Goal: Use online tool/utility: Utilize a website feature to perform a specific function

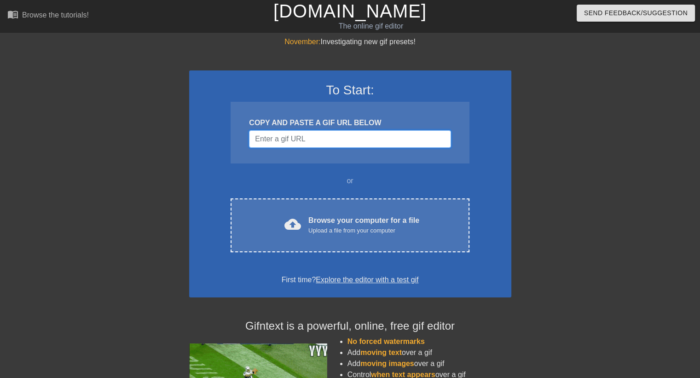
click at [346, 144] on input "Username" at bounding box center [350, 138] width 202 height 17
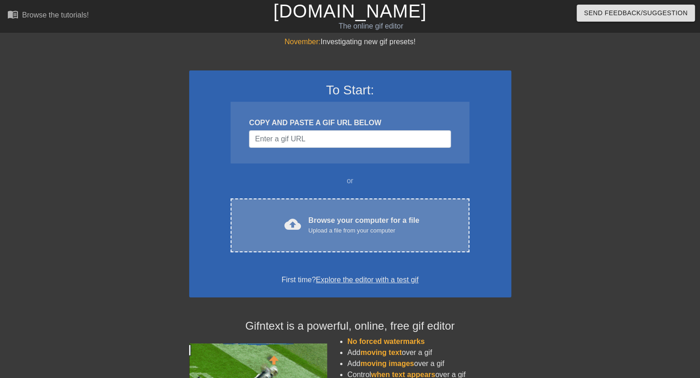
click at [337, 209] on div "cloud_upload Browse your computer for a file Upload a file from your computer C…" at bounding box center [350, 225] width 238 height 54
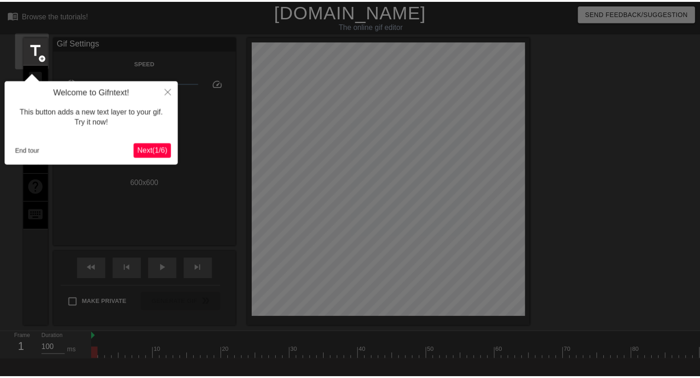
scroll to position [22, 0]
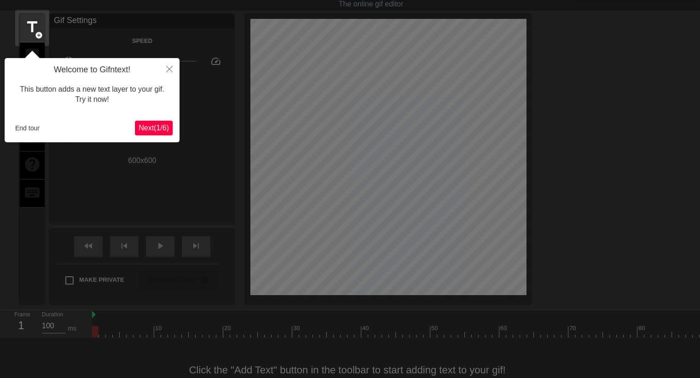
click at [156, 129] on span "Next ( 1 / 6 )" at bounding box center [153, 128] width 30 height 8
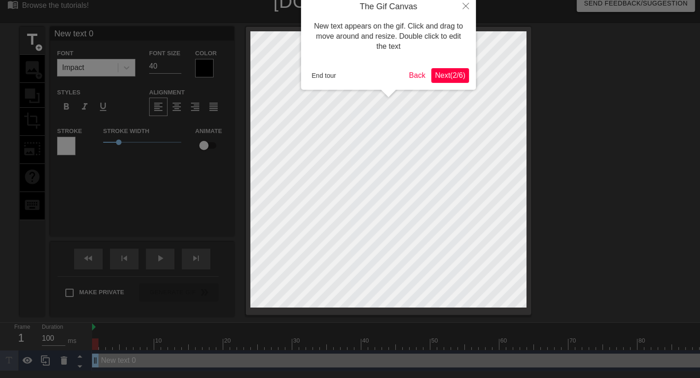
scroll to position [0, 0]
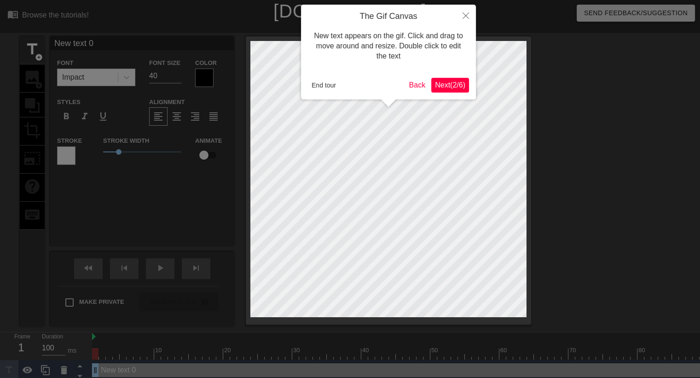
click at [454, 87] on span "Next ( 2 / 6 )" at bounding box center [450, 85] width 30 height 8
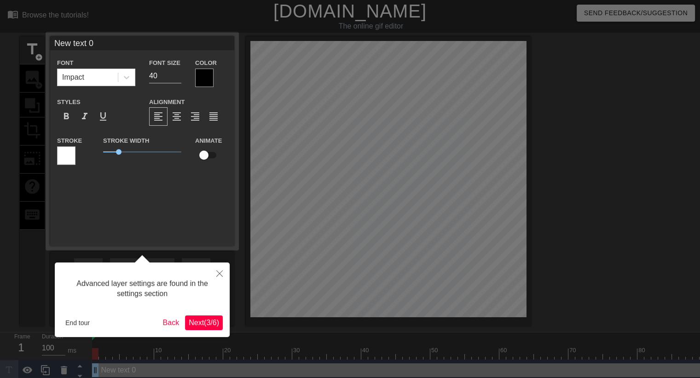
scroll to position [10, 0]
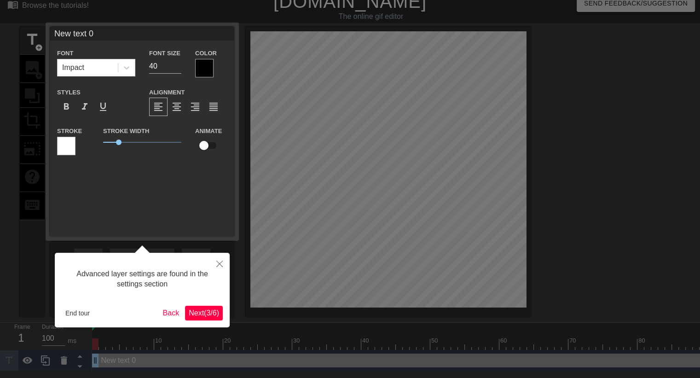
click at [203, 312] on span "Next ( 3 / 6 )" at bounding box center [204, 313] width 30 height 8
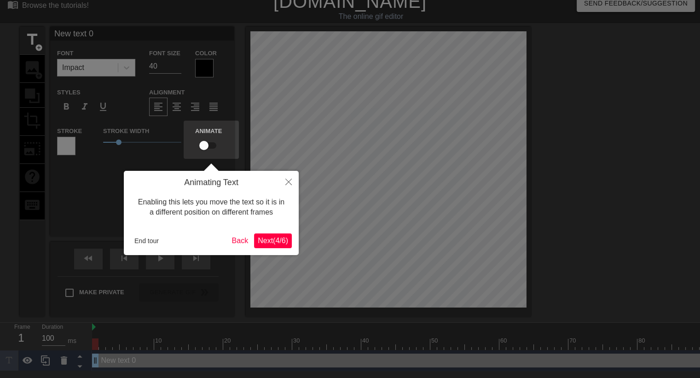
scroll to position [0, 0]
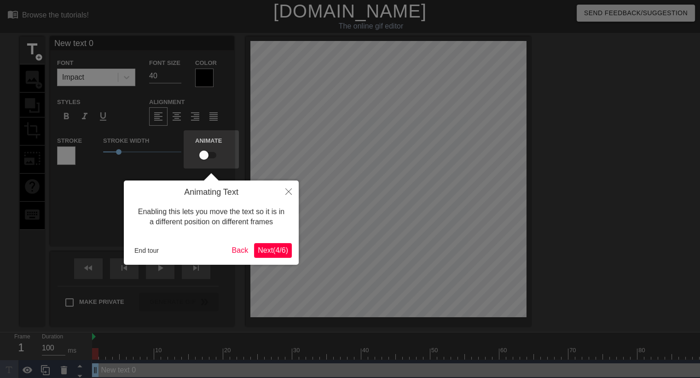
click at [283, 248] on span "Next ( 4 / 6 )" at bounding box center [273, 250] width 30 height 8
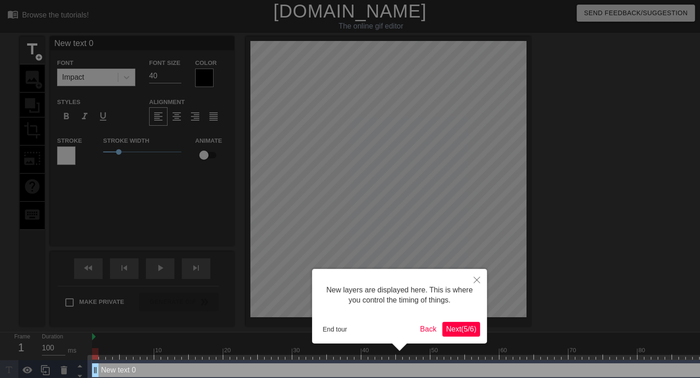
scroll to position [11, 0]
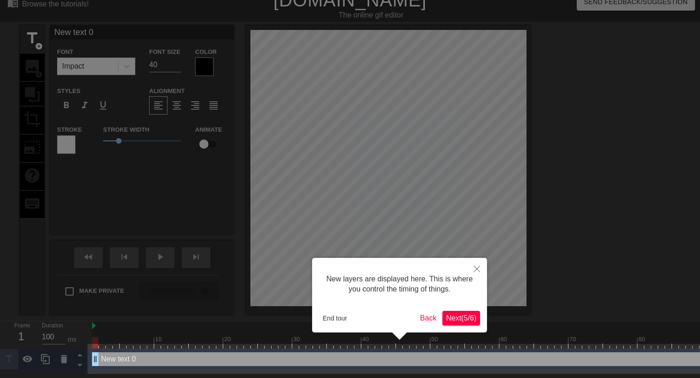
click at [460, 317] on span "Next ( 5 / 6 )" at bounding box center [461, 318] width 30 height 8
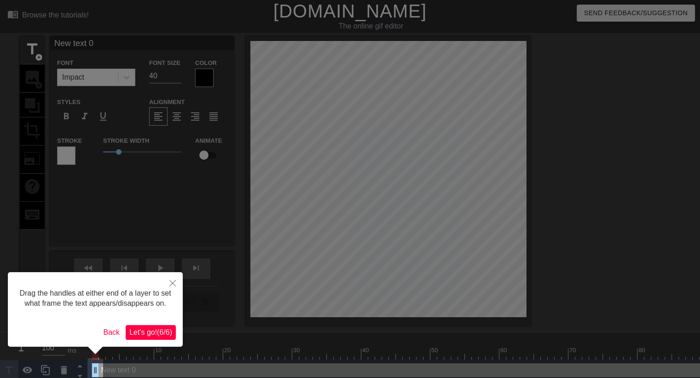
click at [169, 331] on span "Let's go! ( 6 / 6 )" at bounding box center [150, 332] width 43 height 8
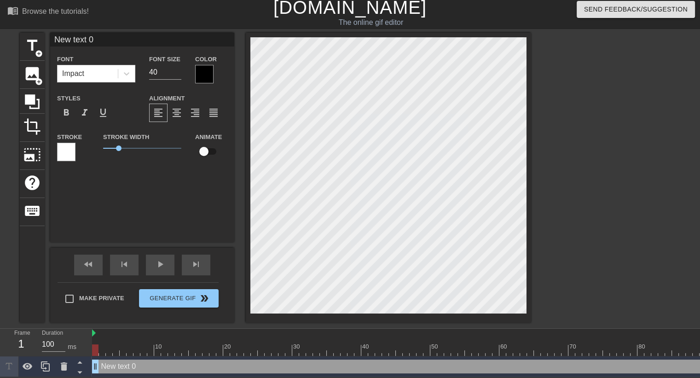
scroll to position [5, 0]
click at [197, 361] on div "New text 0 drag_handle drag_handle" at bounding box center [637, 366] width 1091 height 14
type input "New б 0"
type textarea "New б 0"
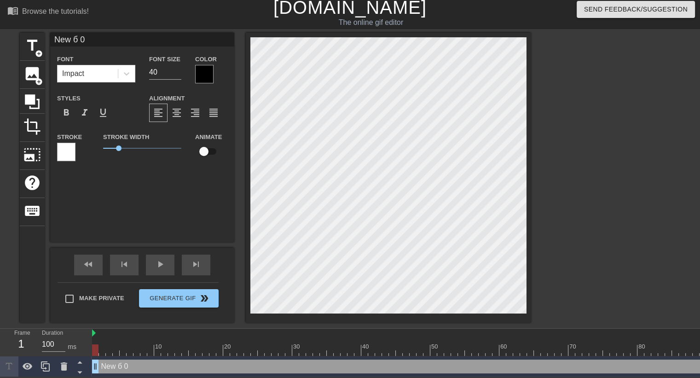
type input "б"
type textarea "б"
type input "бе"
type textarea "бе"
type input "бег"
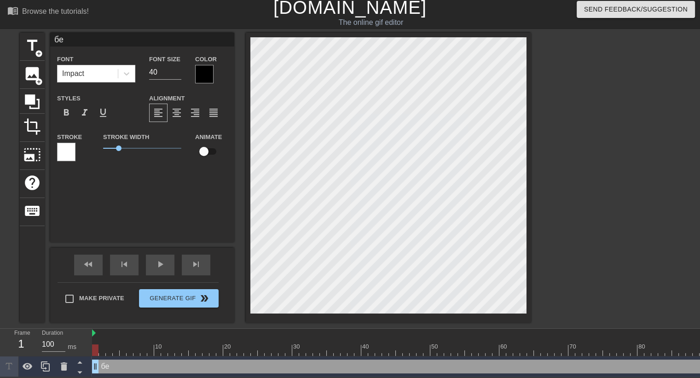
type textarea "бег"
type input "бегу"
type textarea "бегу"
type input "бегу"
type textarea "бегу"
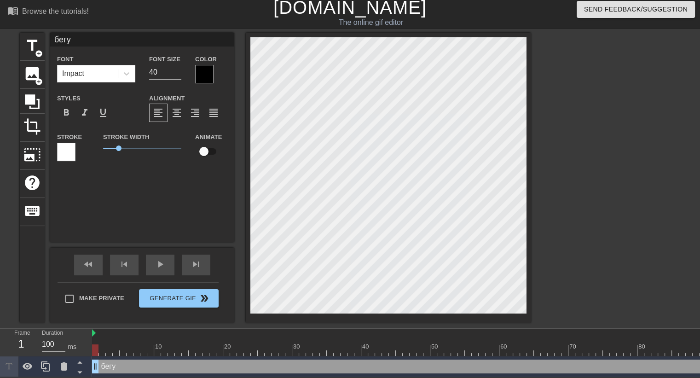
type input "бегу з"
type textarea "бегу з"
type input "бегу за"
type textarea "бегу за"
type input "бегу за"
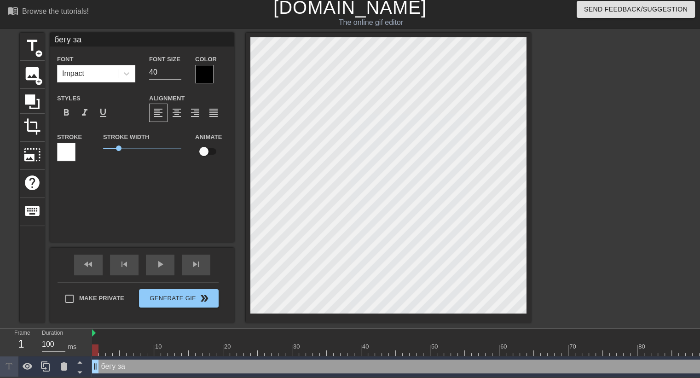
type textarea "бегу за"
type input "бегу за п"
type textarea "бегу за п"
type input "бегу за пи"
type textarea "бегу за пи"
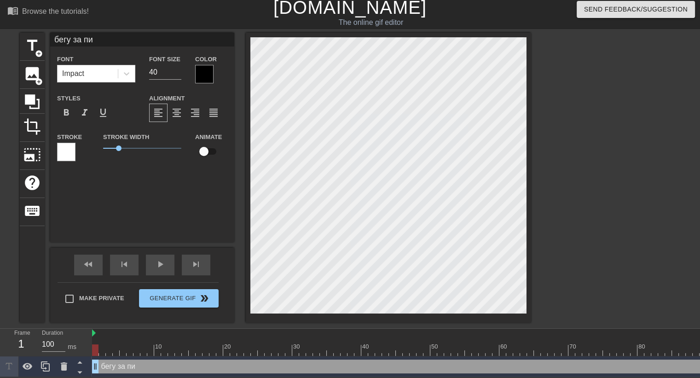
type input "бегу за п"
type textarea "бегу за п"
type input "бегу за пi"
type textarea "бегу за пi"
type input "бегу за пiм"
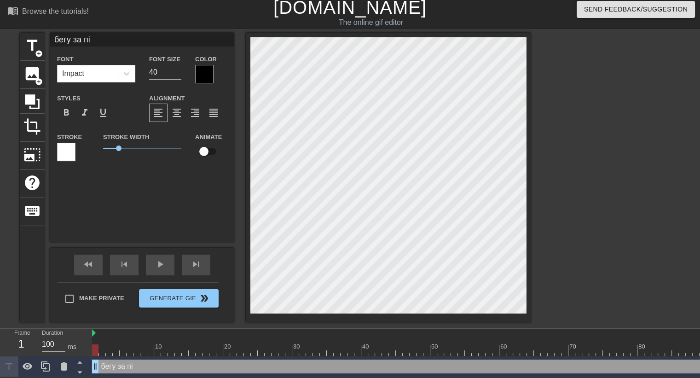
type textarea "бегу за пiм"
type input "бегу за пi"
type textarea "бегу за пiв"
type input "бегу за пiвл"
type textarea "бегу за пiвл"
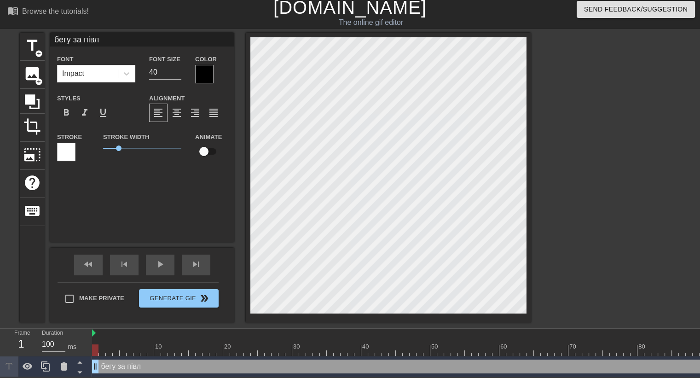
type input "бегу за пiв"
type textarea "бегу за пiв"
type input "бегу за пiво"
type textarea "бегу за пiво"
type input "бегу за пiвом"
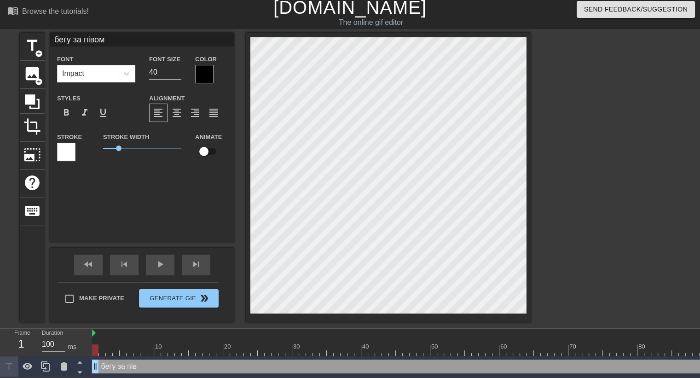
scroll to position [1, 3]
type textarea "бегу за пiвом"
click at [177, 117] on div "format_align_center" at bounding box center [176, 113] width 18 height 18
drag, startPoint x: 118, startPoint y: 148, endPoint x: 124, endPoint y: 131, distance: 17.6
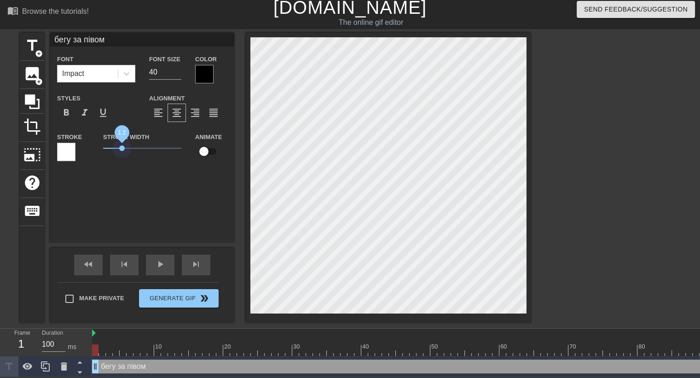
click at [122, 143] on span "1.2" at bounding box center [142, 148] width 78 height 11
click at [121, 65] on div at bounding box center [126, 73] width 17 height 17
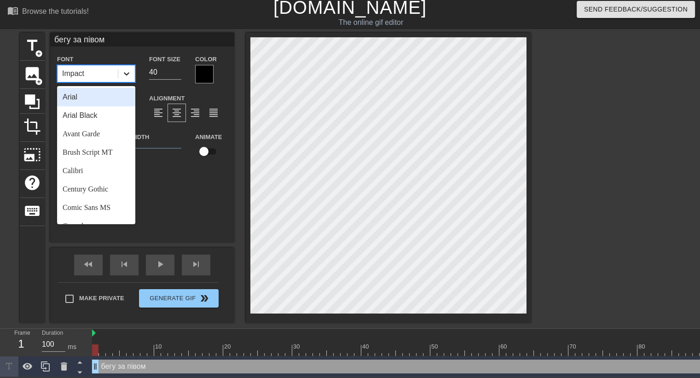
click at [126, 71] on icon at bounding box center [126, 73] width 9 height 9
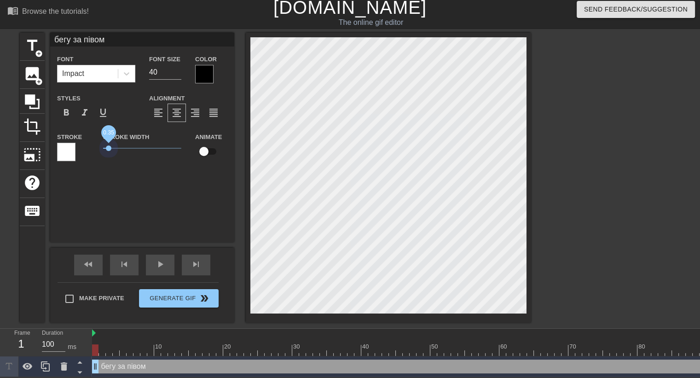
drag, startPoint x: 114, startPoint y: 145, endPoint x: 108, endPoint y: 144, distance: 6.3
click at [108, 144] on span "0.35" at bounding box center [142, 148] width 78 height 11
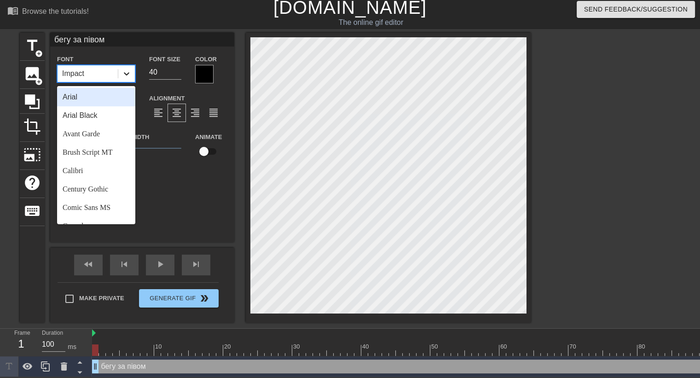
click at [129, 72] on icon at bounding box center [126, 73] width 9 height 9
click at [101, 113] on div "Arial Black" at bounding box center [96, 115] width 78 height 18
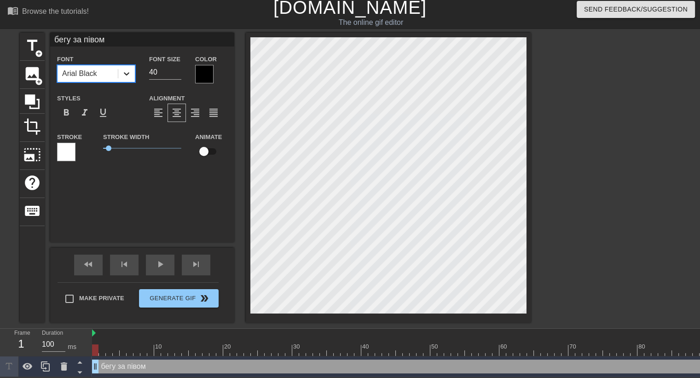
click at [121, 69] on div at bounding box center [126, 73] width 17 height 17
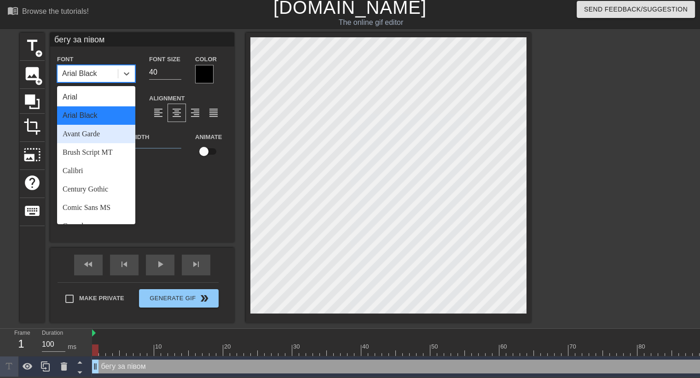
click at [99, 131] on div "Avant Garde" at bounding box center [96, 134] width 78 height 18
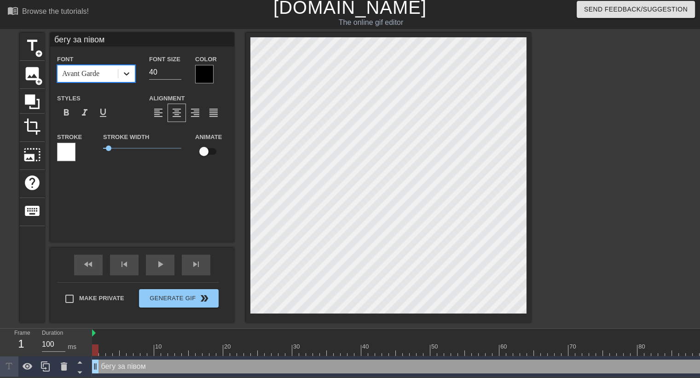
click at [125, 77] on div at bounding box center [126, 73] width 17 height 17
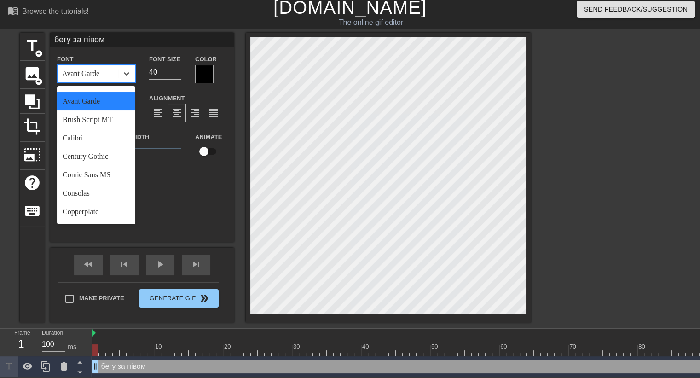
scroll to position [46, 0]
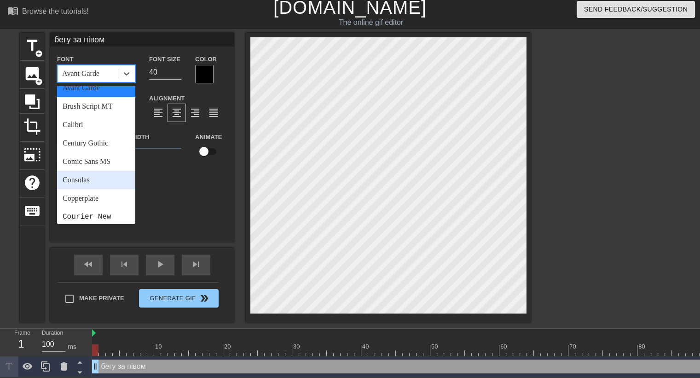
click at [81, 176] on div "Consolas" at bounding box center [96, 180] width 78 height 18
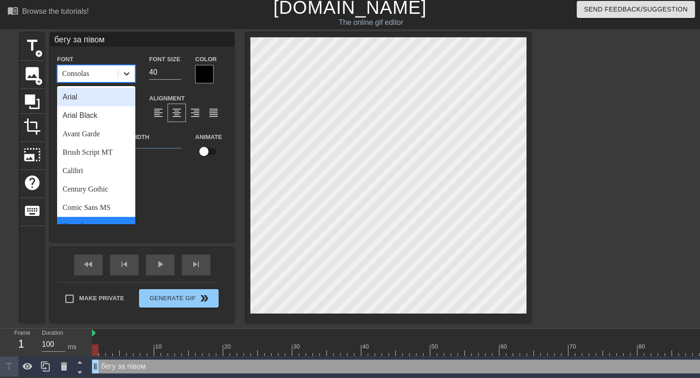
click at [129, 76] on div at bounding box center [126, 73] width 17 height 17
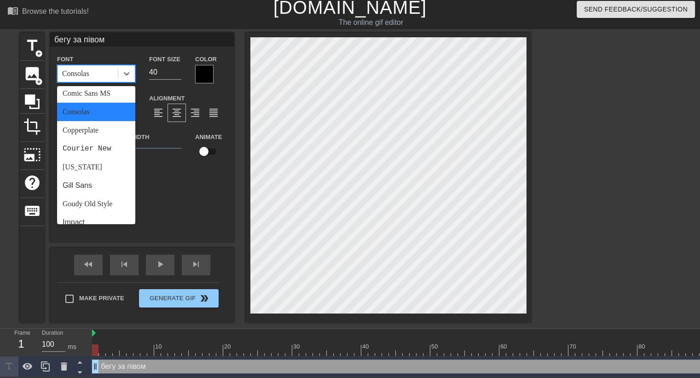
scroll to position [184, 0]
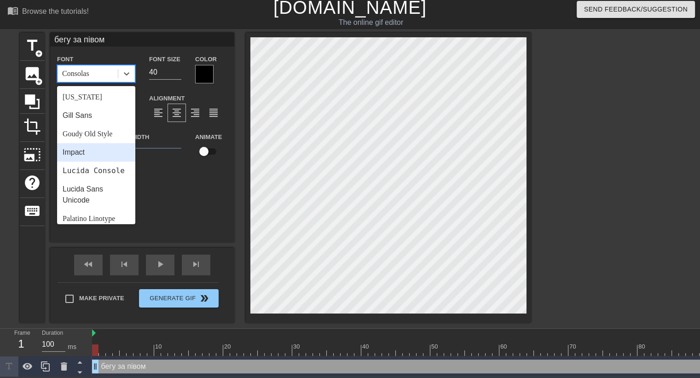
click at [87, 153] on div "Impact" at bounding box center [96, 152] width 78 height 18
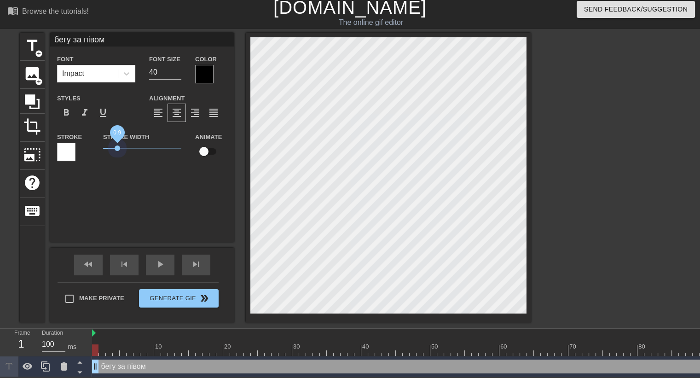
drag, startPoint x: 117, startPoint y: 149, endPoint x: 127, endPoint y: 150, distance: 10.2
click at [121, 150] on span "0.9" at bounding box center [142, 148] width 78 height 11
click at [200, 145] on input "checkbox" at bounding box center [204, 151] width 52 height 17
click at [209, 149] on input "checkbox" at bounding box center [212, 151] width 52 height 17
checkbox input "false"
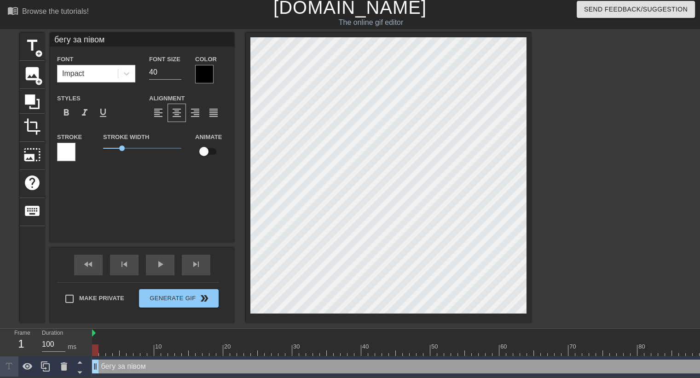
click at [79, 151] on div "Stroke" at bounding box center [73, 146] width 32 height 30
click at [118, 149] on span "0.95" at bounding box center [118, 148] width 6 height 6
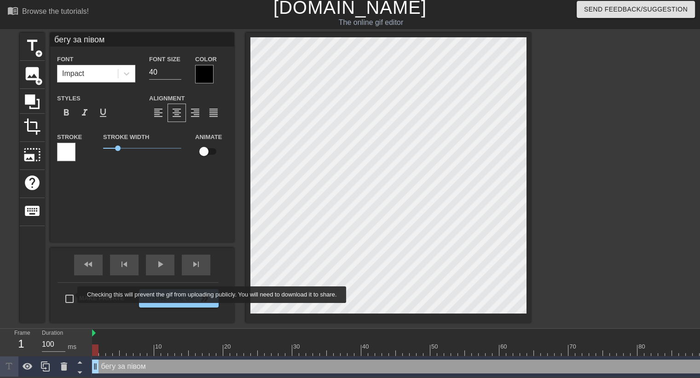
click at [71, 294] on input "Make Private" at bounding box center [69, 298] width 19 height 19
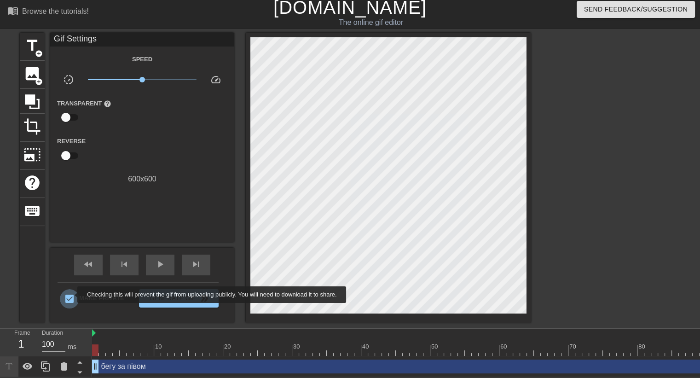
click at [71, 294] on input "Make Private" at bounding box center [69, 298] width 19 height 19
click at [77, 294] on input "Make Private" at bounding box center [69, 298] width 19 height 19
checkbox input "true"
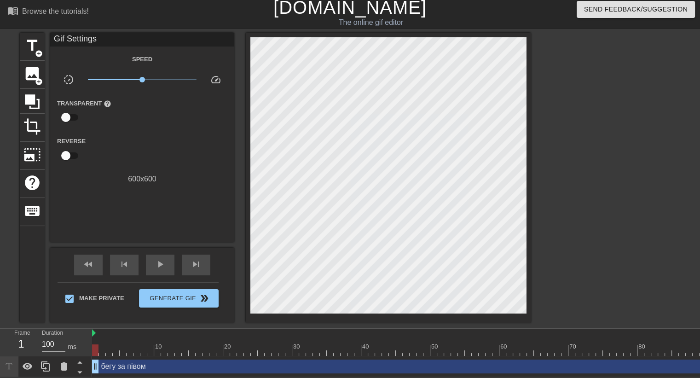
click at [580, 176] on div at bounding box center [611, 171] width 138 height 276
click at [155, 264] on span "play_arrow" at bounding box center [160, 264] width 11 height 11
click at [153, 263] on div "pause" at bounding box center [160, 264] width 29 height 21
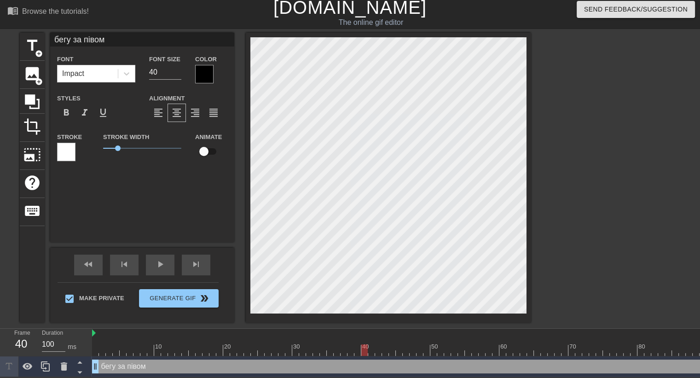
click at [142, 272] on div "fast_rewind skip_previous play_arrow skip_next" at bounding box center [142, 265] width 150 height 35
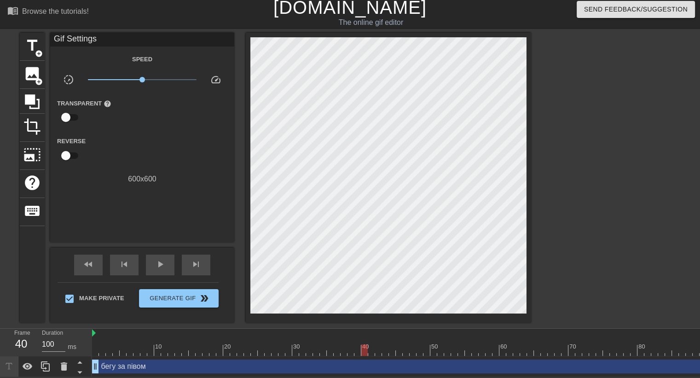
click at [145, 269] on div "fast_rewind skip_previous play_arrow skip_next" at bounding box center [142, 265] width 150 height 35
click at [155, 265] on span "play_arrow" at bounding box center [160, 264] width 11 height 11
click at [149, 261] on div "pause" at bounding box center [160, 264] width 29 height 21
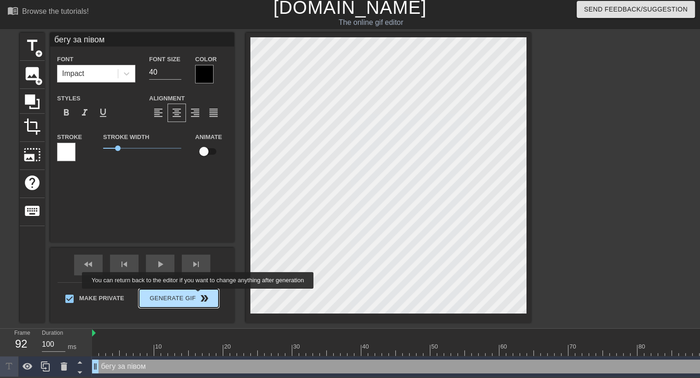
click at [198, 295] on span "Generate Gif double_arrow" at bounding box center [179, 298] width 72 height 11
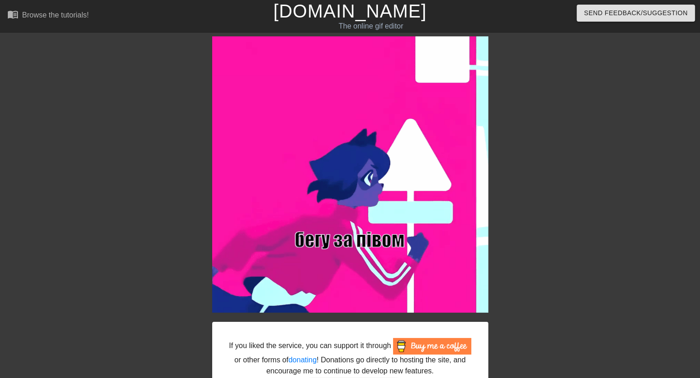
scroll to position [46, 0]
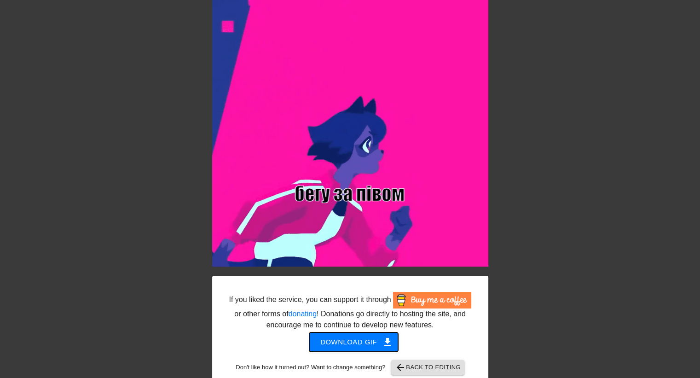
click at [368, 336] on span "Download gif get_app" at bounding box center [353, 342] width 67 height 12
